Goal: Navigation & Orientation: Find specific page/section

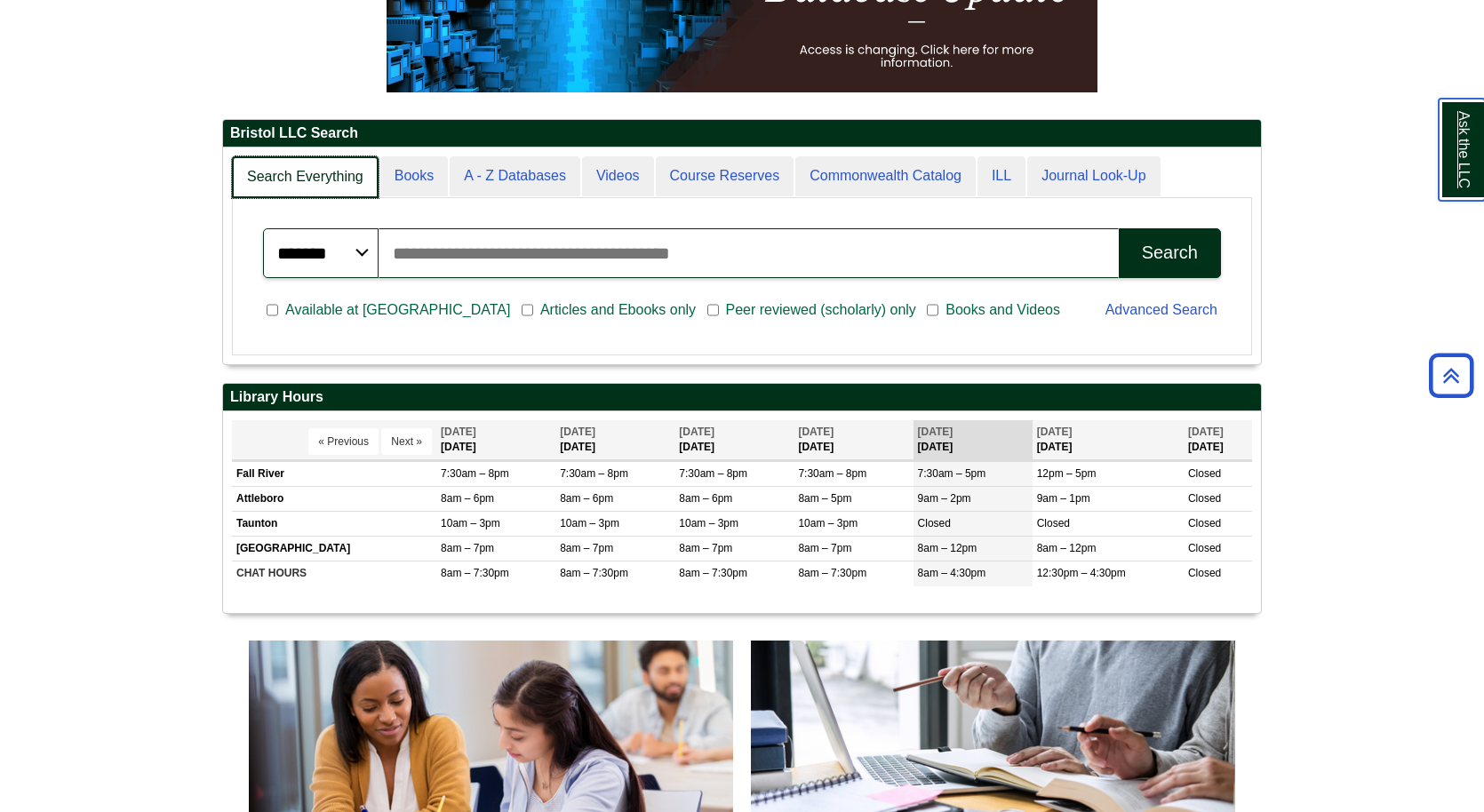
scroll to position [216, 1038]
click at [302, 171] on link "Search Everything" at bounding box center [304, 177] width 147 height 41
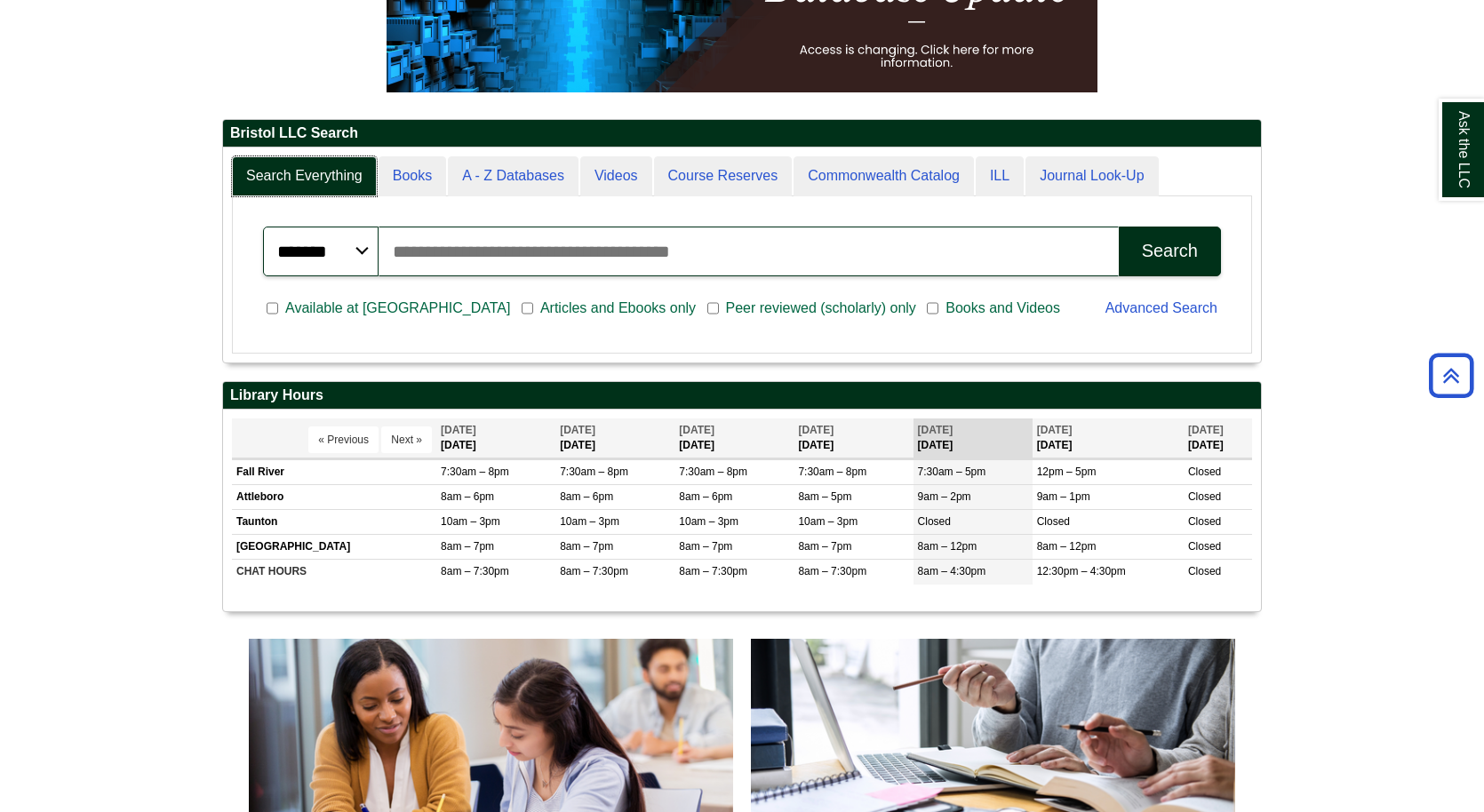
scroll to position [214, 1038]
click at [286, 148] on div "Search Everything Books A - Z Databases Videos Course Reserves Commonwealth Cat…" at bounding box center [741, 255] width 1038 height 215
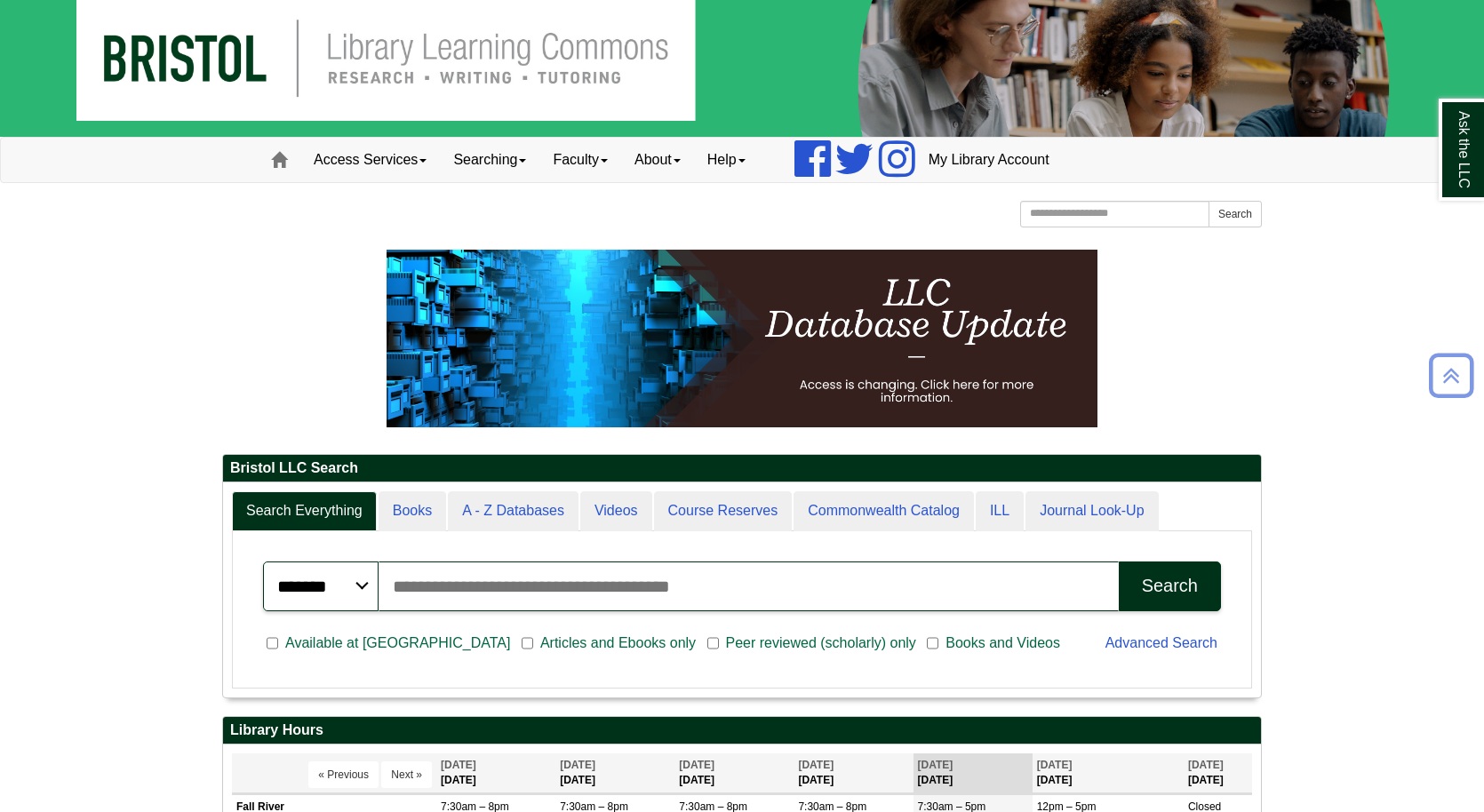
scroll to position [0, 0]
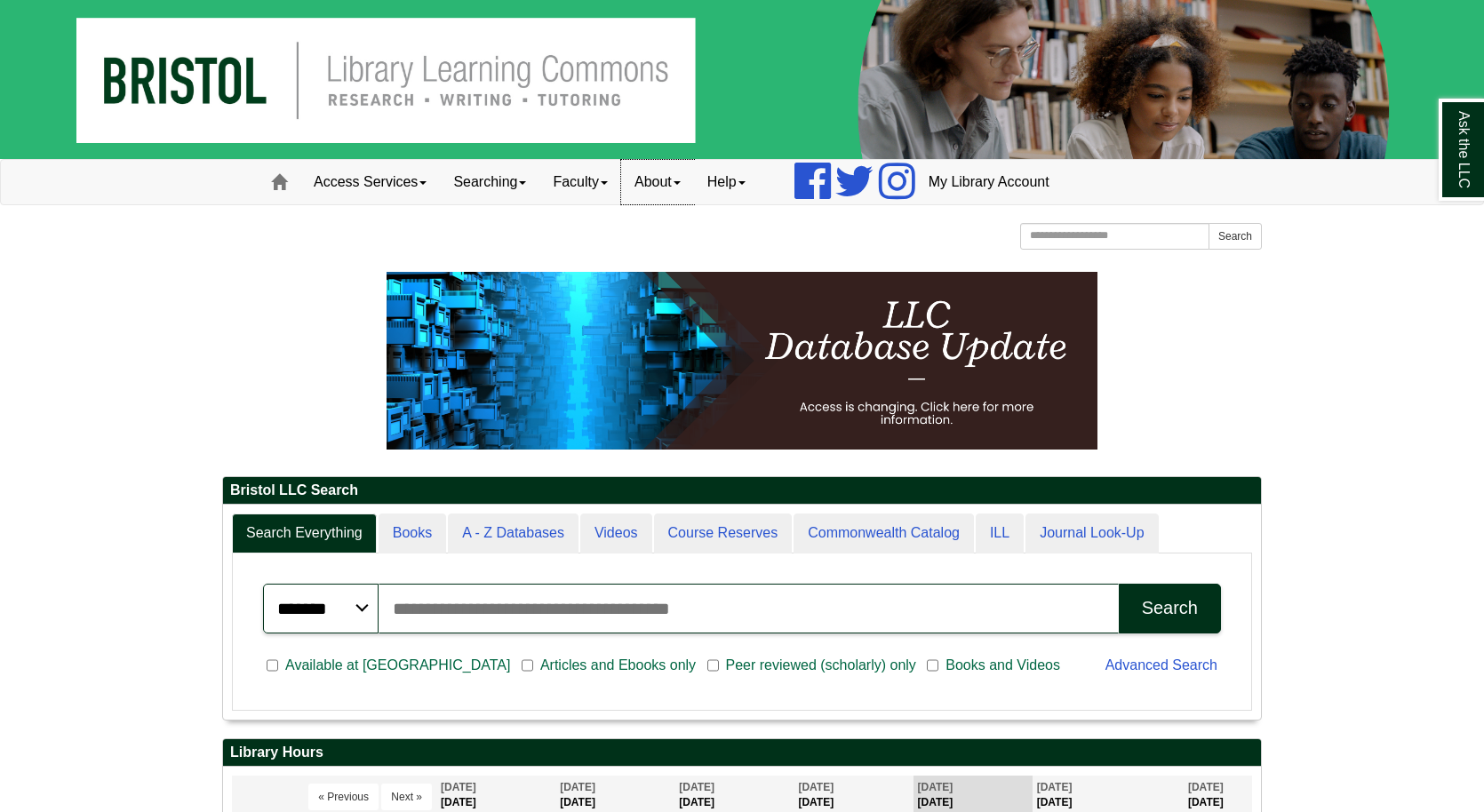
click at [664, 181] on link "About" at bounding box center [657, 181] width 73 height 44
click at [704, 234] on link "Hours & Locations" at bounding box center [693, 240] width 142 height 21
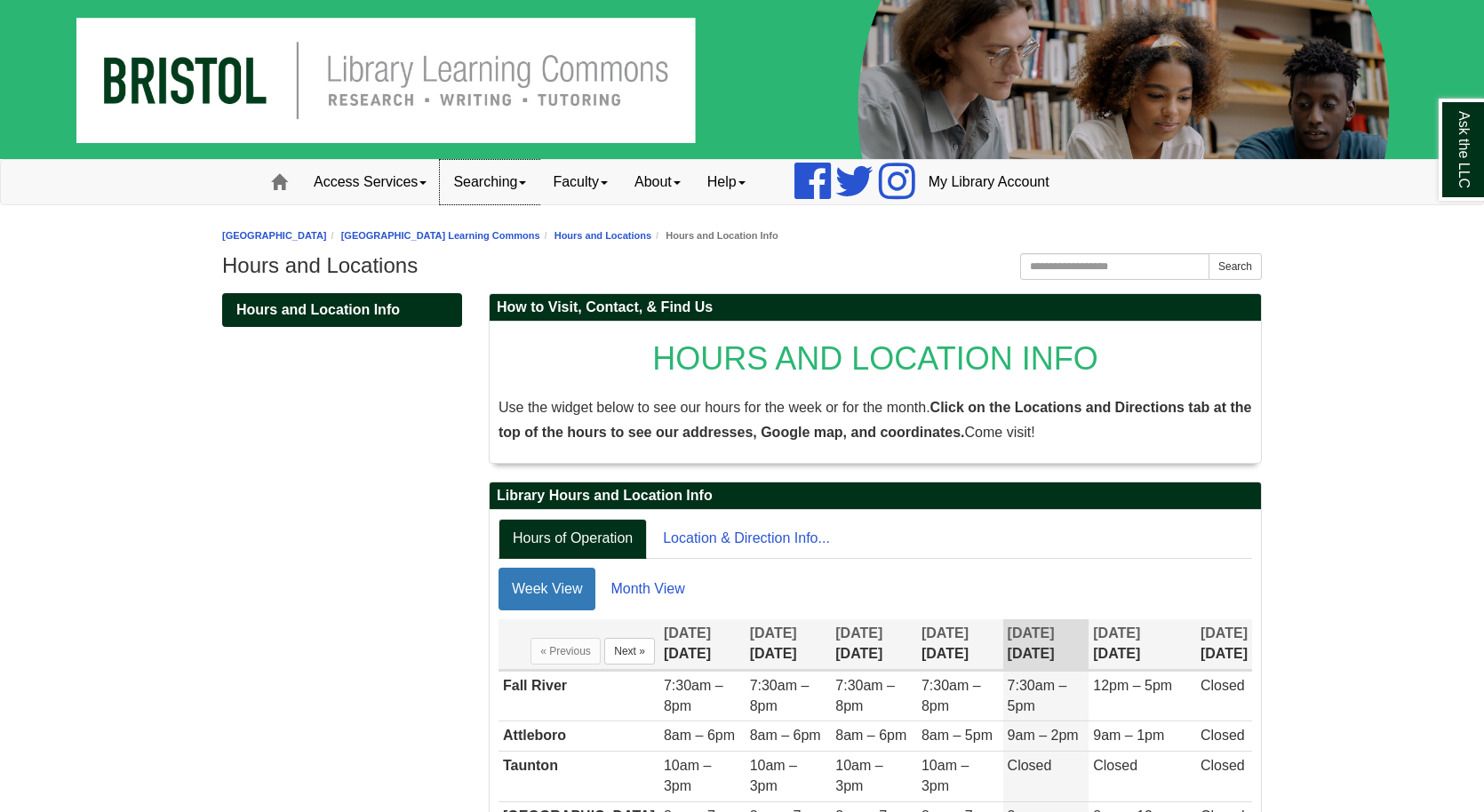
click at [506, 177] on link "Searching" at bounding box center [489, 181] width 100 height 44
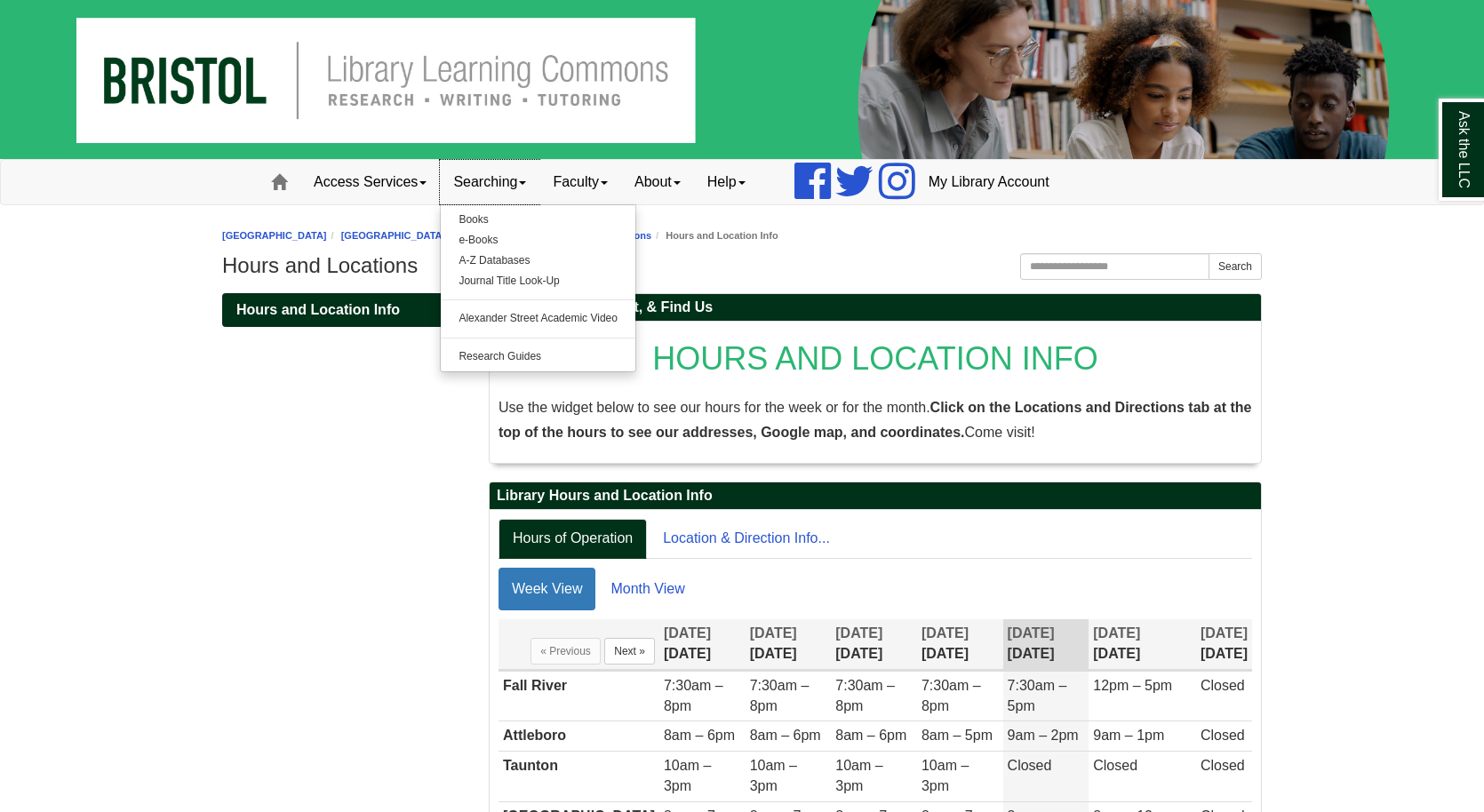
click at [506, 177] on link "Searching" at bounding box center [489, 181] width 100 height 44
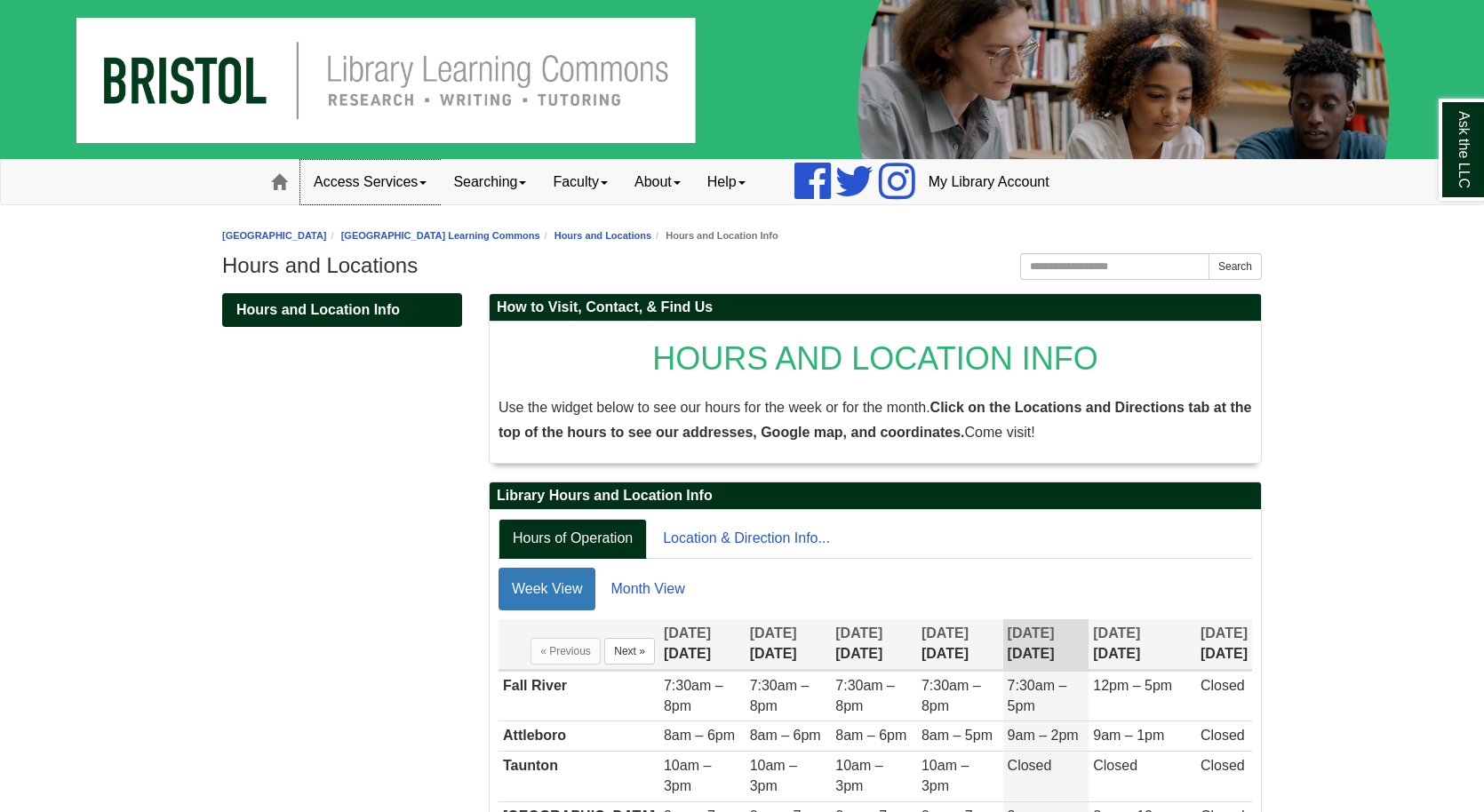
click at [383, 175] on link "Access Services" at bounding box center [371, 181] width 140 height 44
click at [282, 179] on span at bounding box center [279, 182] width 16 height 16
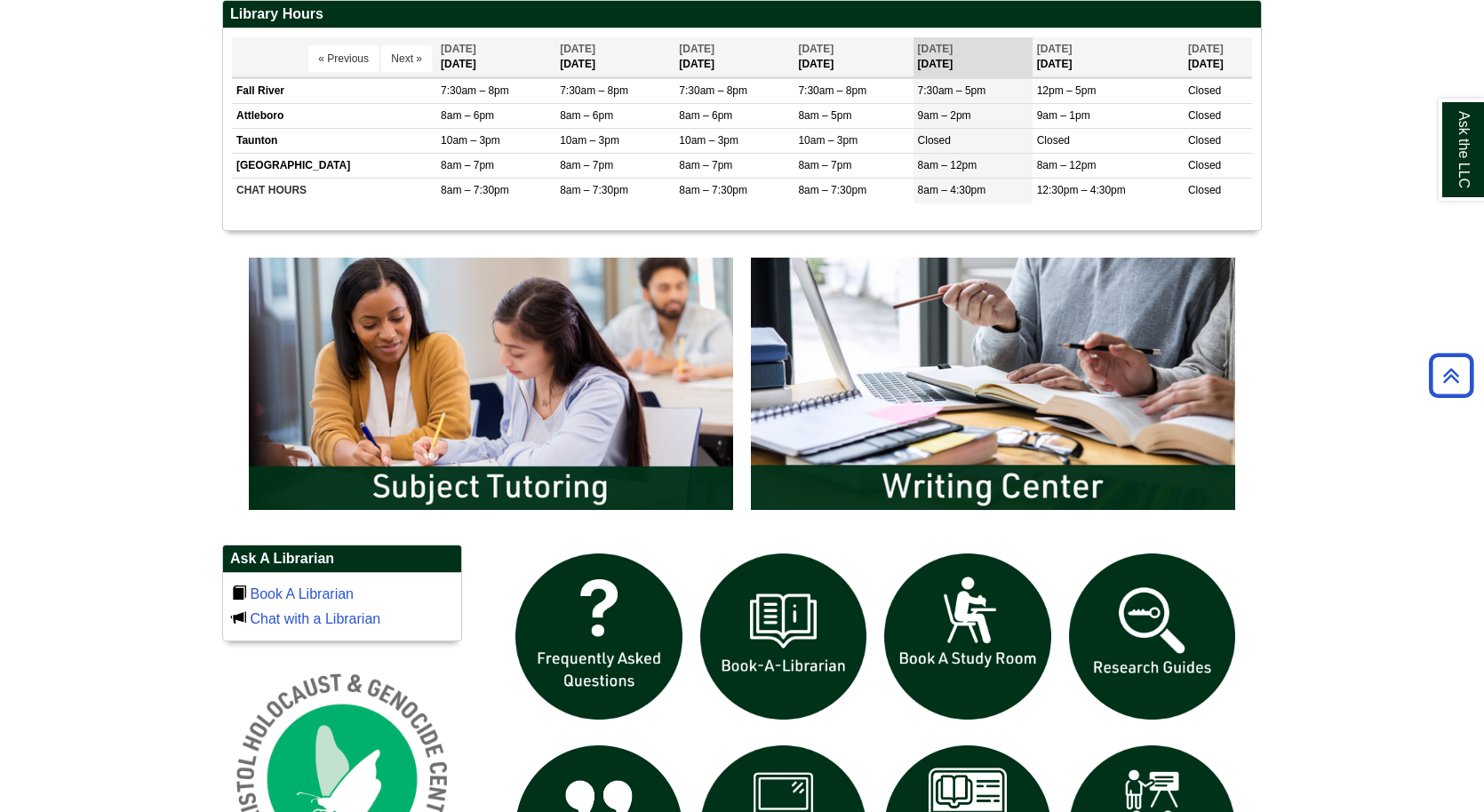
scroll to position [743, 0]
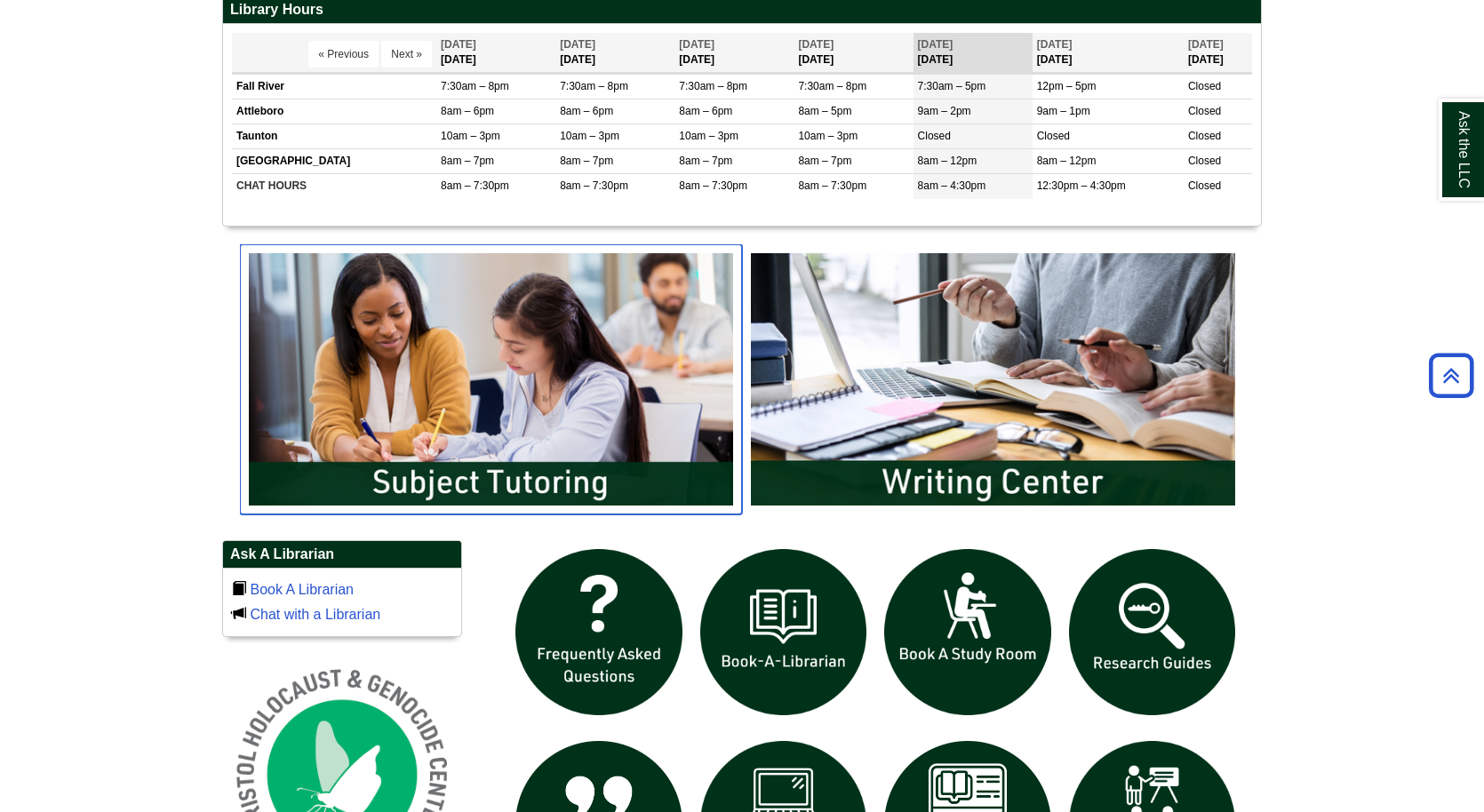
click at [536, 445] on img "slideshow" at bounding box center [490, 379] width 502 height 270
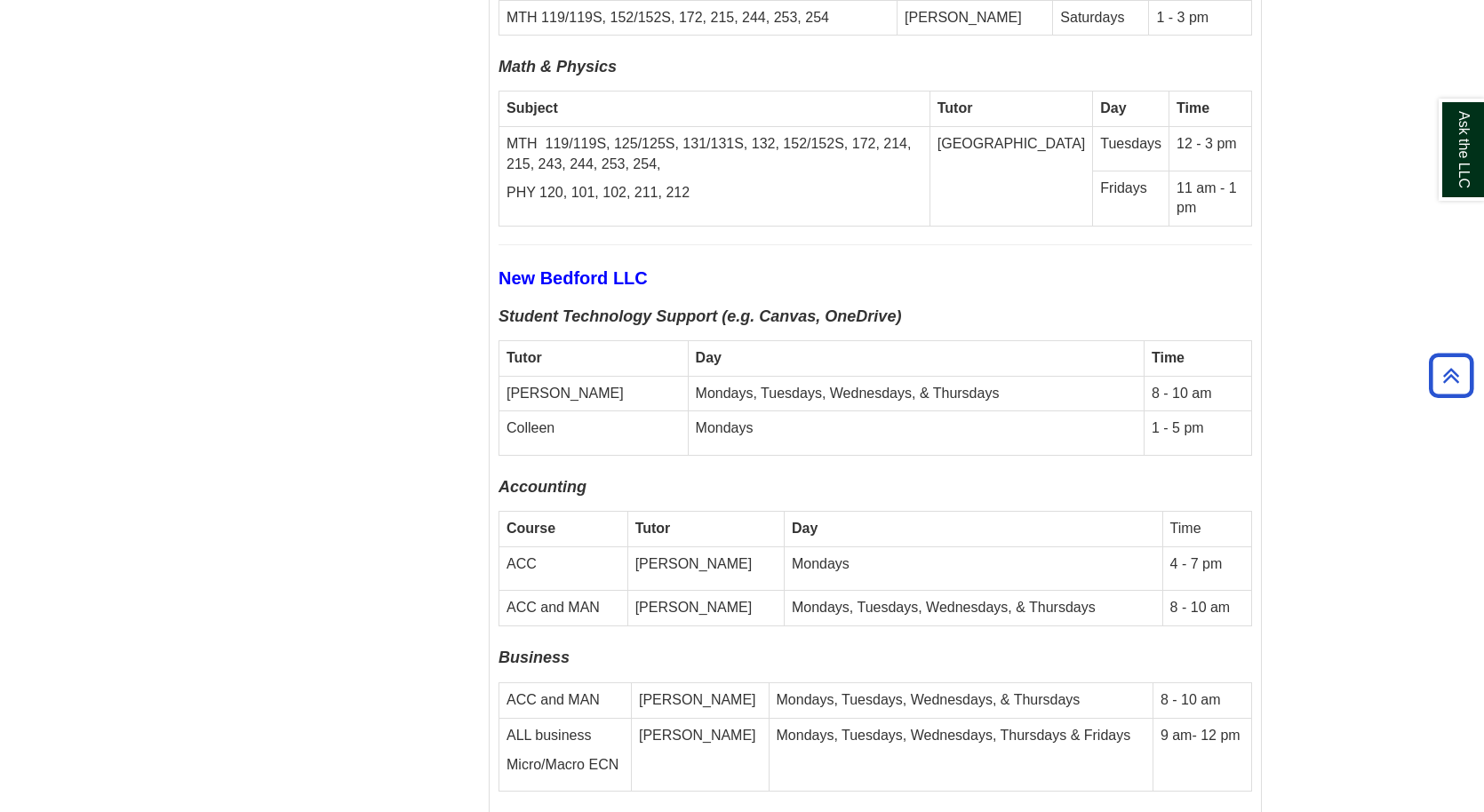
scroll to position [5815, 0]
